Goal: Obtain resource: Obtain resource

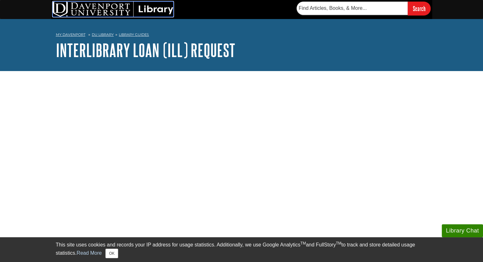
click at [171, 10] on img at bounding box center [113, 9] width 121 height 15
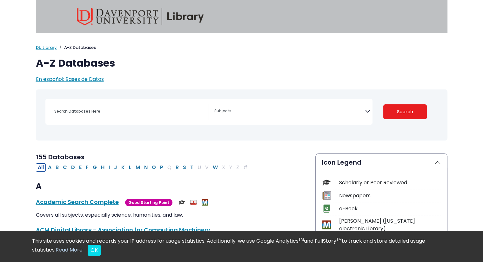
click at [314, 112] on textarea "Search" at bounding box center [289, 111] width 151 height 5
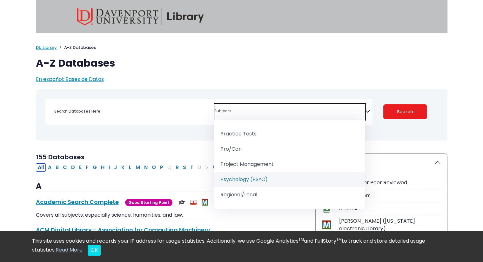
scroll to position [646, 0]
select select "219080"
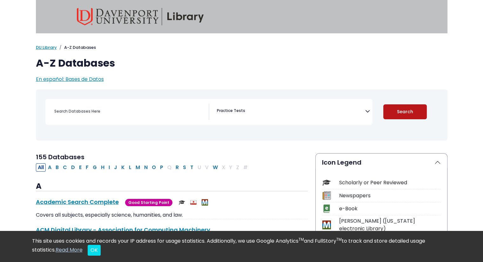
click at [394, 115] on button "Search" at bounding box center [405, 111] width 44 height 15
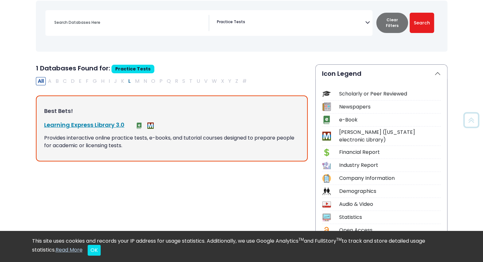
scroll to position [92, 0]
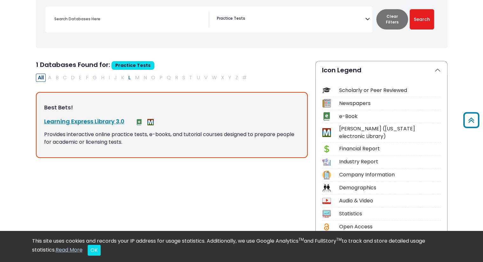
click at [231, 130] on div "Learning Express Library 3.0 This link opens in a new window Provides interacti…" at bounding box center [171, 131] width 255 height 29
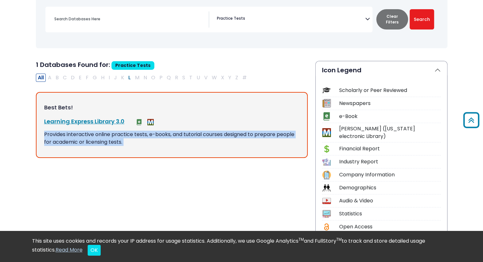
click at [231, 130] on div "Learning Express Library 3.0 This link opens in a new window Provides interacti…" at bounding box center [171, 131] width 255 height 29
click at [219, 132] on p "Provides interactive online practice tests, e-books, and tutorial courses desig…" at bounding box center [171, 138] width 255 height 15
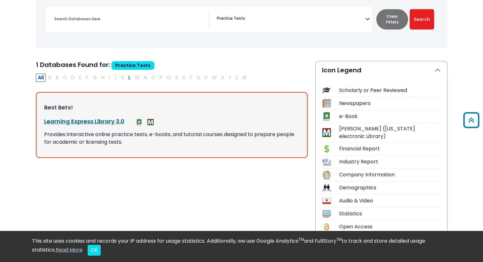
click at [104, 120] on link "Learning Express Library 3.0 This link opens in a new window" at bounding box center [84, 122] width 80 height 8
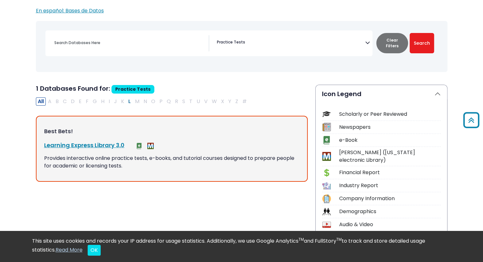
scroll to position [69, 0]
click at [292, 28] on div "Coronavirus Guide" at bounding box center [242, 47] width 404 height 46
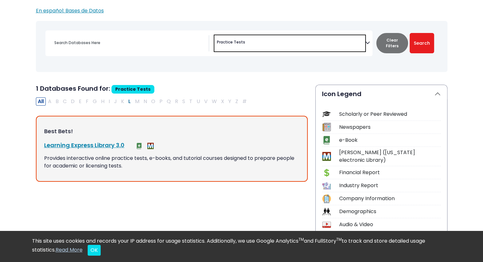
click at [297, 42] on span "× Practice Tests" at bounding box center [289, 43] width 151 height 16
type textarea "computer"
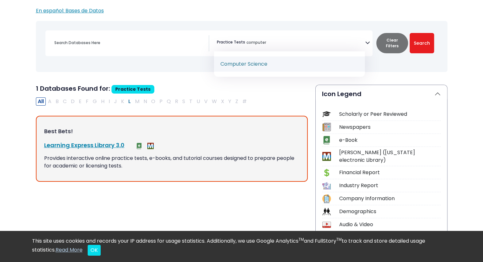
select select "219047"
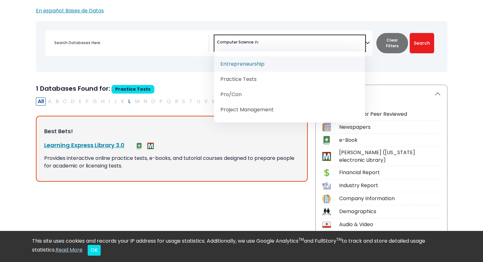
type textarea "P"
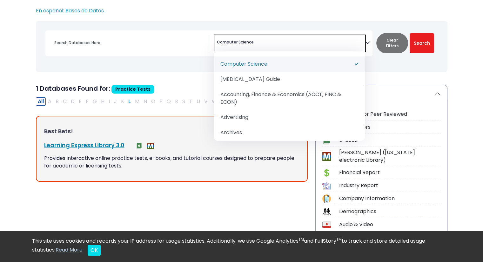
select select "Database Subject Filter"
type textarea "Computer Science"
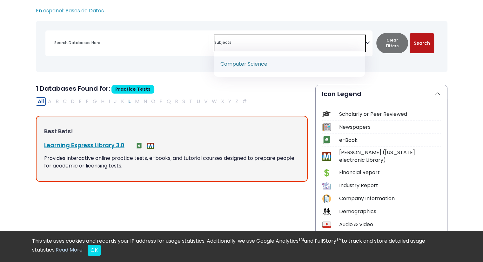
click at [426, 40] on button "Search" at bounding box center [422, 43] width 24 height 20
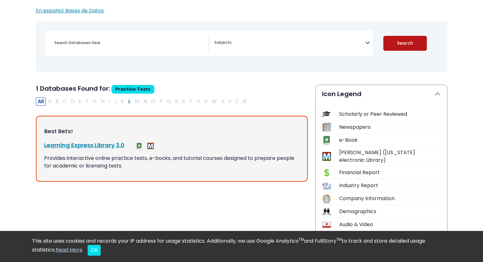
select select "Database Subject Filter"
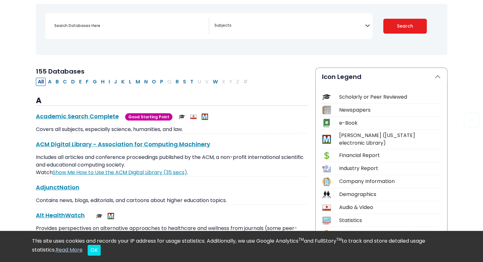
scroll to position [86, 0]
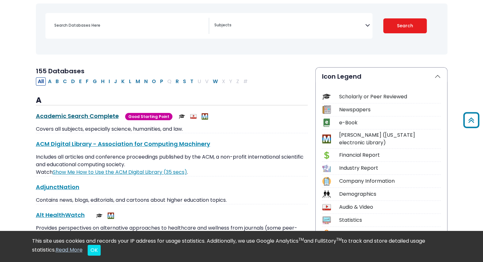
click at [94, 118] on link "Academic Search Complete This link opens in a new window" at bounding box center [77, 116] width 83 height 8
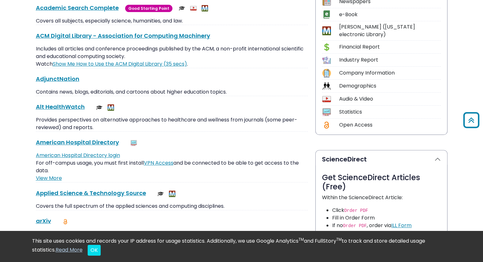
scroll to position [0, 0]
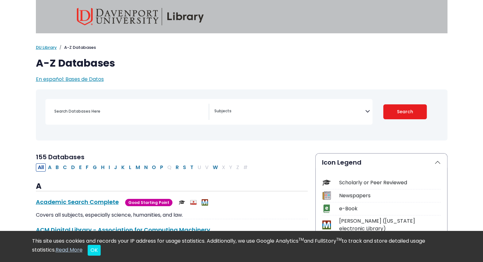
click at [184, 12] on img at bounding box center [140, 16] width 127 height 17
click at [232, 114] on textarea "Search" at bounding box center [289, 111] width 151 height 5
click at [177, 114] on input "Search database by title or keyword" at bounding box center [130, 111] width 158 height 9
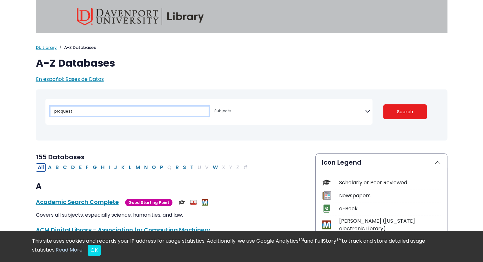
type input "proquest"
click at [383, 104] on button "Search" at bounding box center [405, 111] width 44 height 15
select select "Database Subject Filter"
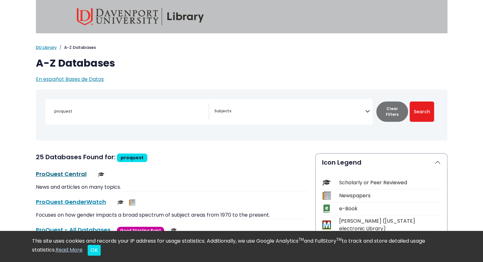
click at [64, 175] on link "ProQuest Central This link opens in a new window" at bounding box center [61, 174] width 51 height 8
click at [166, 23] on img at bounding box center [140, 16] width 127 height 17
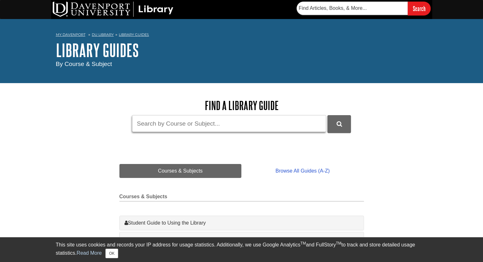
click at [186, 127] on input "Guide Search Terms" at bounding box center [229, 123] width 194 height 17
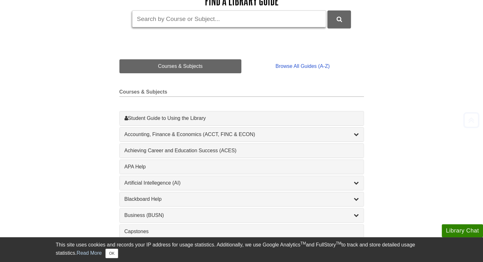
scroll to position [159, 0]
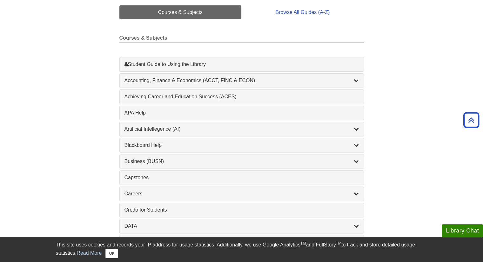
click at [186, 116] on div "1 APA Help , 1 guides" at bounding box center [242, 113] width 244 height 14
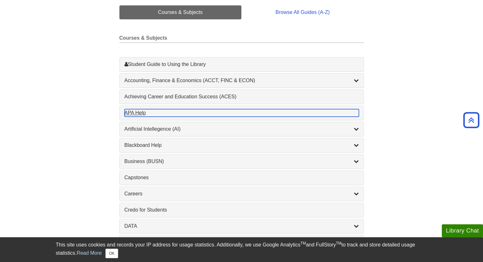
click at [183, 110] on div "APA Help , 1 guides" at bounding box center [242, 113] width 234 height 8
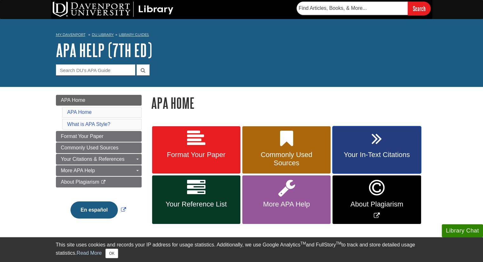
click at [364, 139] on link "Your In-Text Citations" at bounding box center [377, 150] width 88 height 48
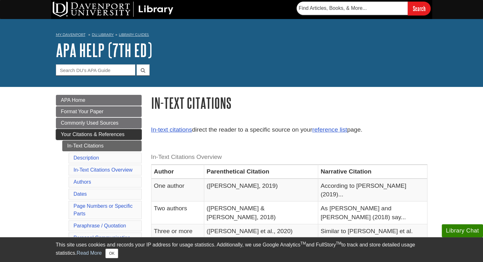
click at [98, 132] on span "Your Citations & References" at bounding box center [93, 134] width 64 height 5
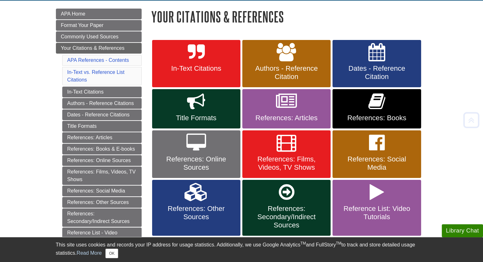
scroll to position [87, 0]
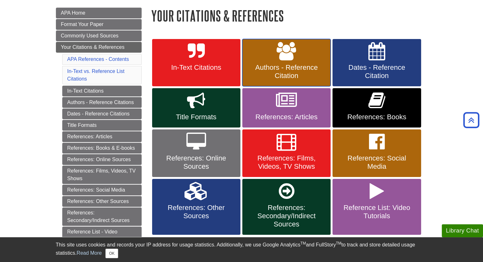
click at [319, 63] on link "Authors - Reference Citation" at bounding box center [286, 63] width 88 height 48
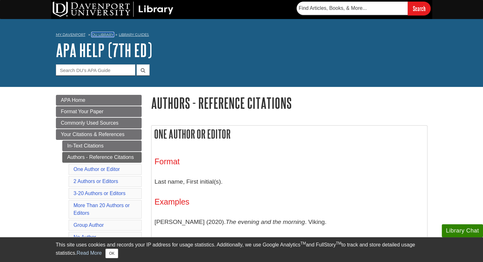
click at [104, 34] on link "DU Library" at bounding box center [103, 34] width 22 height 4
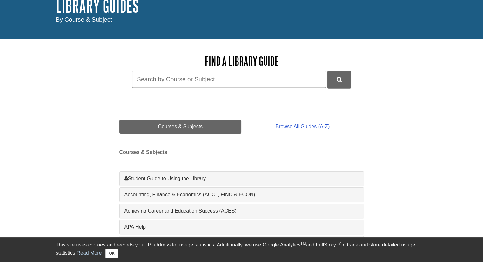
scroll to position [48, 0]
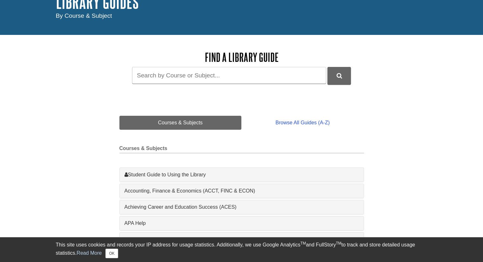
click at [144, 67] on div "Find a Library Guide Guide Search Terms" at bounding box center [241, 68] width 245 height 34
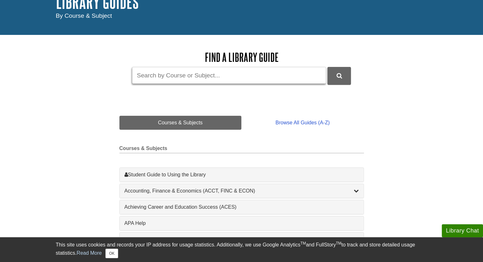
click at [153, 77] on input "Guide Search Terms" at bounding box center [229, 75] width 194 height 17
type input "Ace100"
click at [327, 67] on button "DU Library Guides Search" at bounding box center [339, 75] width 24 height 17
click at [165, 119] on link "Courses & Subjects" at bounding box center [180, 123] width 122 height 14
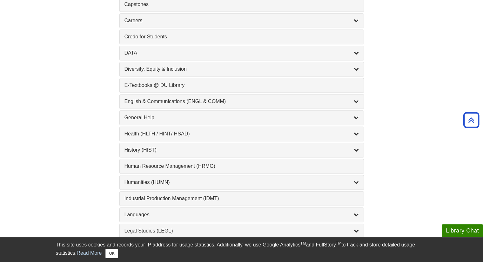
scroll to position [333, 0]
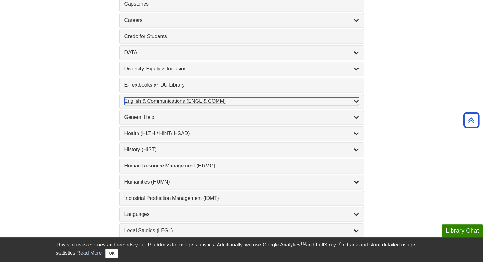
click at [358, 98] on icon "List of Subjects" at bounding box center [356, 100] width 5 height 5
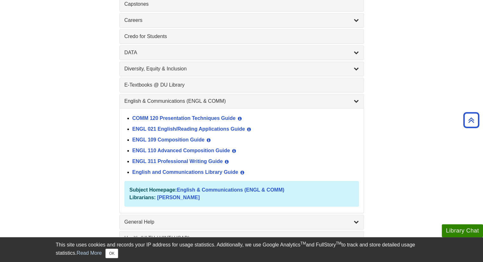
drag, startPoint x: 358, startPoint y: 98, endPoint x: 391, endPoint y: 85, distance: 36.2
click at [391, 85] on div "Find a Library Guide Find a Library Guide Guide Search Terms Ace100 Courses & S…" at bounding box center [241, 201] width 381 height 901
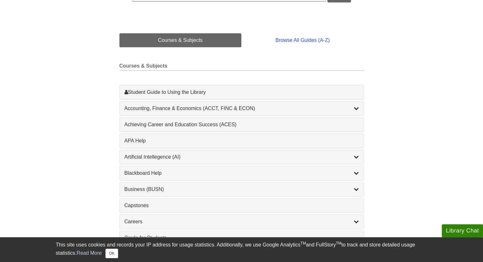
scroll to position [131, 0]
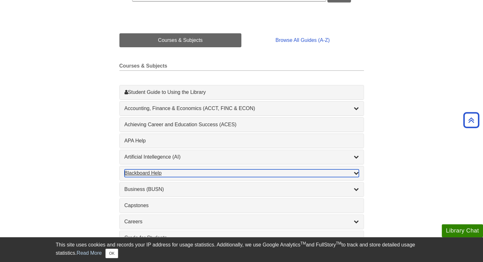
click at [351, 170] on div "Blackboard Help , 9 guides" at bounding box center [242, 174] width 234 height 8
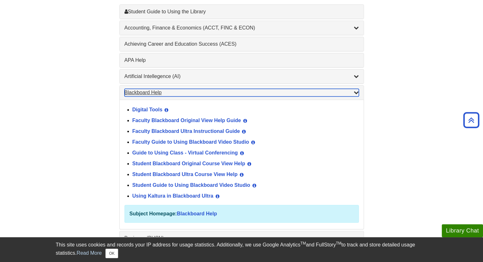
scroll to position [0, 0]
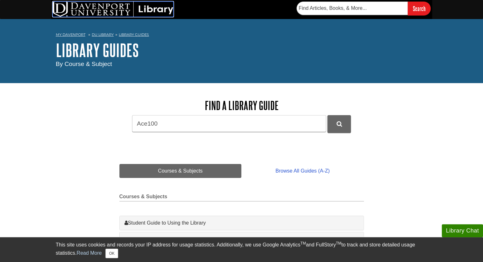
click at [145, 17] on img at bounding box center [113, 9] width 121 height 15
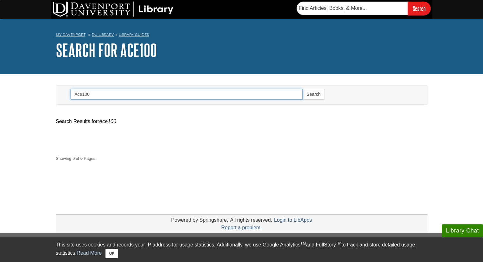
drag, startPoint x: 108, startPoint y: 90, endPoint x: 77, endPoint y: 93, distance: 30.9
click at [77, 93] on input "Ace100" at bounding box center [187, 94] width 232 height 11
type input "ACE100"
click at [302, 89] on button "Search" at bounding box center [313, 94] width 22 height 11
drag, startPoint x: 109, startPoint y: 91, endPoint x: 52, endPoint y: 91, distance: 56.9
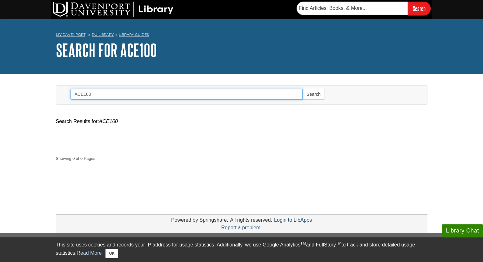
click at [52, 91] on div "Toggle navigation Search ACE100 Search" at bounding box center [241, 96] width 381 height 23
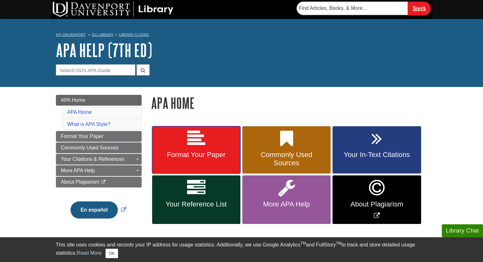
click at [213, 151] on span "Format Your Paper" at bounding box center [196, 155] width 79 height 8
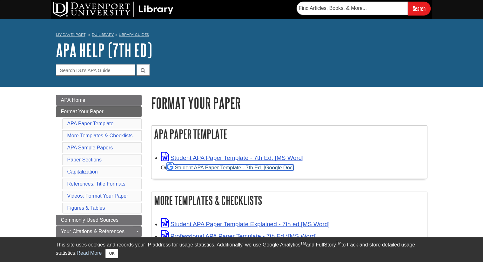
click at [291, 170] on link "Student APA Paper Template - 7th Ed. [Google Doc]" at bounding box center [230, 168] width 127 height 6
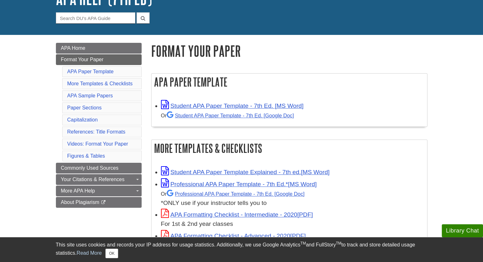
scroll to position [53, 0]
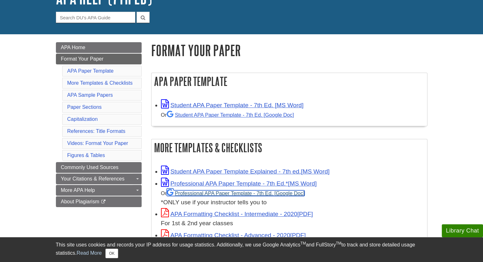
click at [250, 191] on link "Professional APA Paper Template - 7th Ed." at bounding box center [236, 194] width 138 height 6
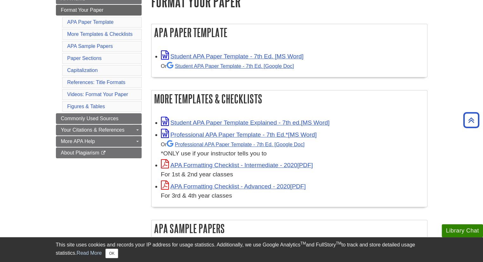
scroll to position [116, 0]
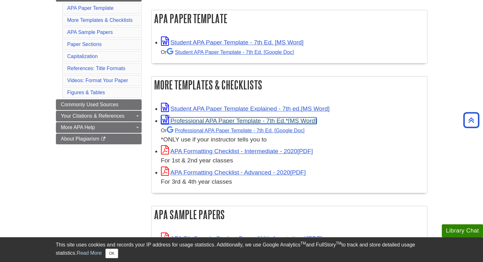
click at [243, 118] on link "Professional APA Paper Template - 7th Ed.*" at bounding box center [239, 121] width 156 height 7
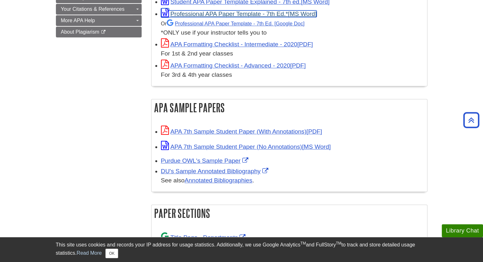
scroll to position [229, 0]
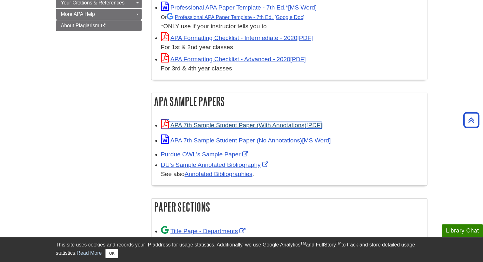
click at [254, 123] on link "APA 7th Sample Student Paper (With Annotations)" at bounding box center [241, 125] width 161 height 7
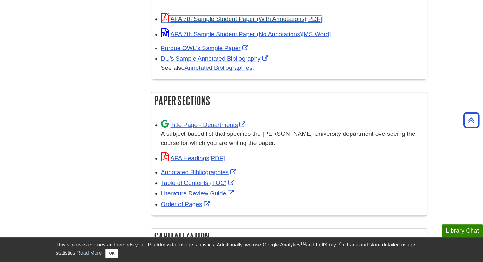
scroll to position [338, 0]
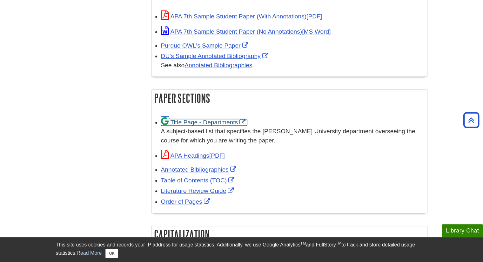
click at [236, 123] on link "Title Page - Departments" at bounding box center [204, 122] width 86 height 7
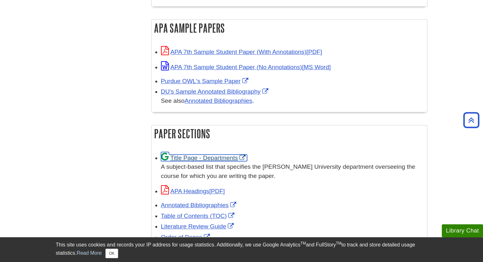
scroll to position [282, 0]
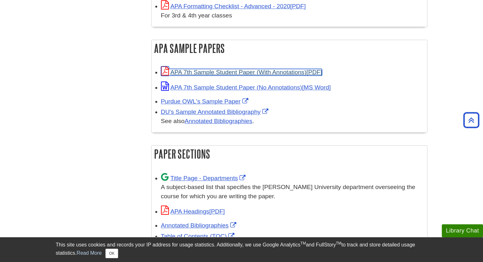
click at [260, 71] on link "APA 7th Sample Student Paper (With Annotations)" at bounding box center [241, 72] width 161 height 7
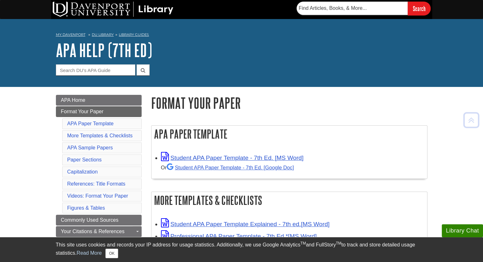
scroll to position [11, 0]
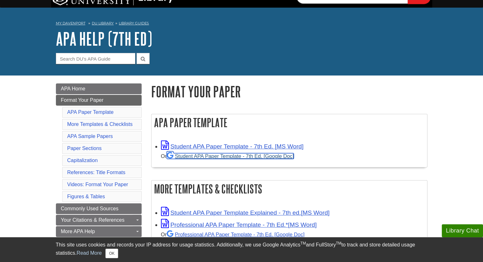
click at [256, 157] on link "Student APA Paper Template - 7th Ed. [Google Doc]" at bounding box center [230, 156] width 127 height 6
